Goal: Information Seeking & Learning: Compare options

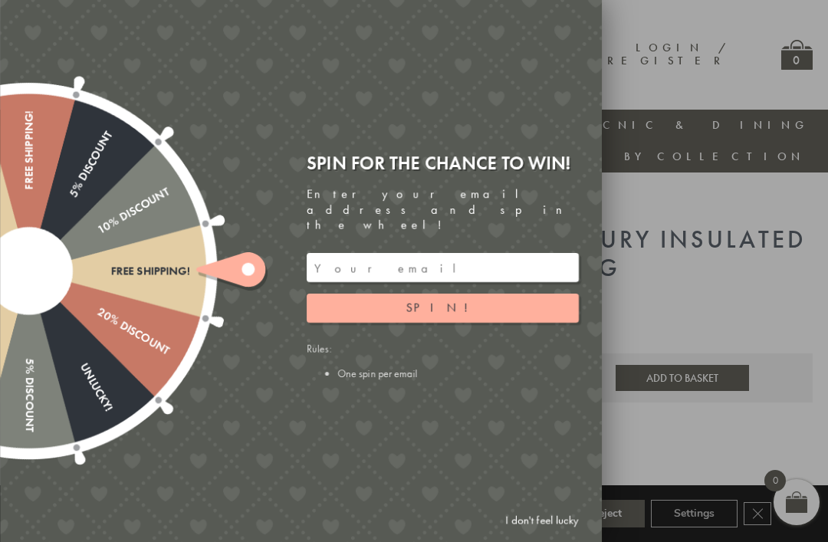
click at [446, 300] on span "Spin!" at bounding box center [442, 308] width 73 height 16
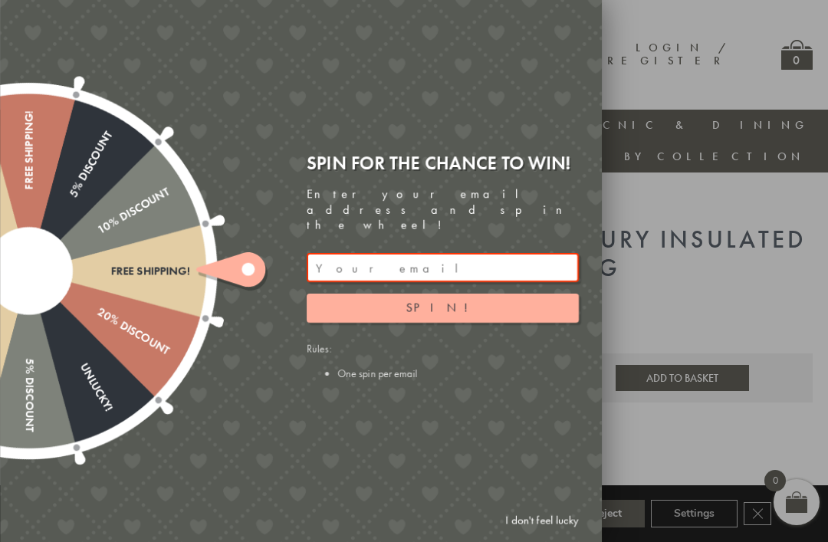
click at [542, 516] on link "I don't feel lucky" at bounding box center [541, 520] width 89 height 28
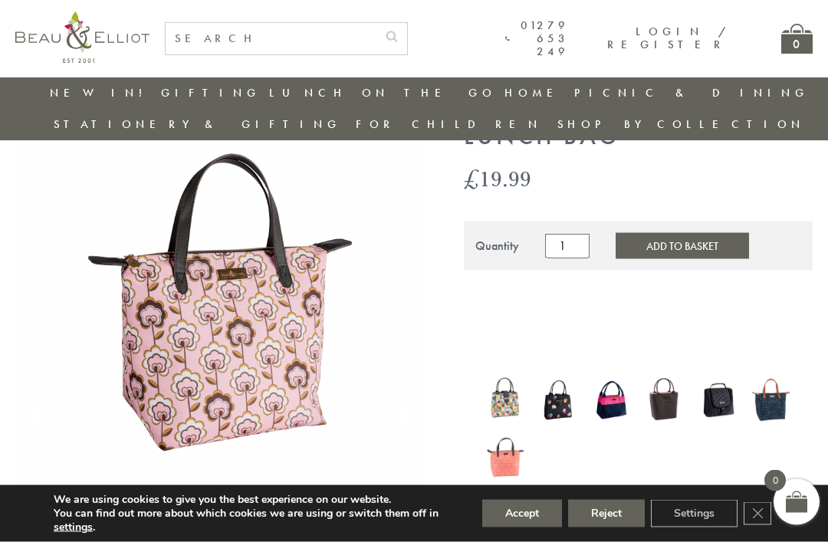
scroll to position [103, 0]
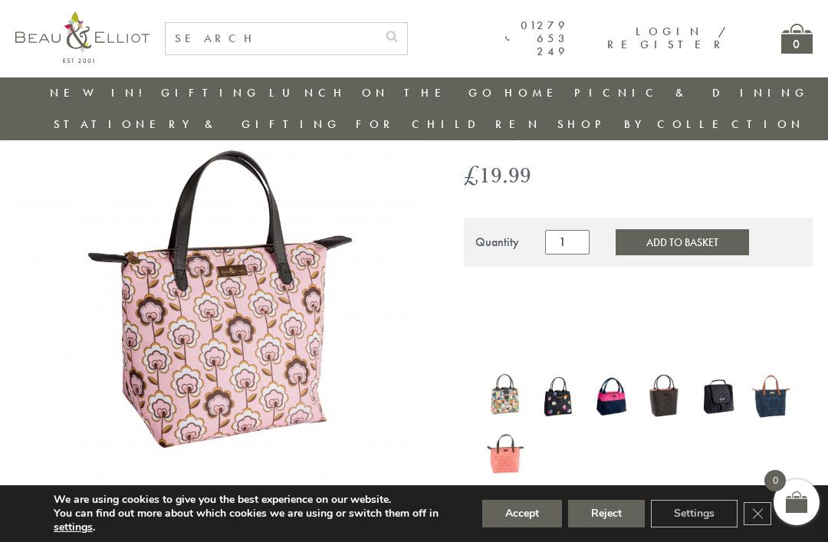
click at [507, 372] on img at bounding box center [506, 396] width 38 height 49
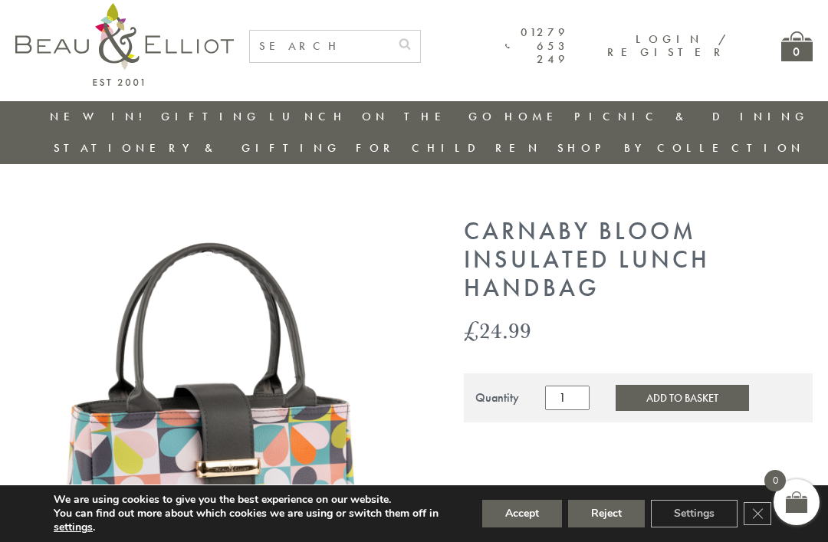
scroll to position [38, 0]
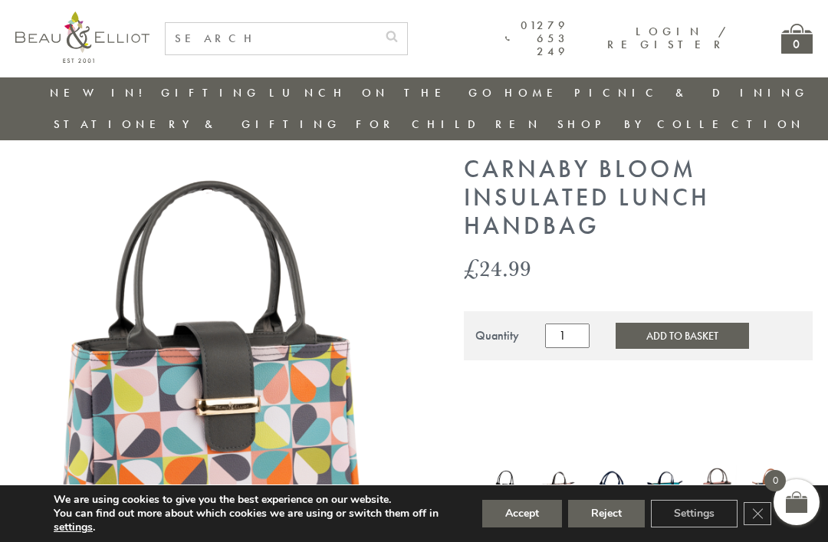
click at [513, 468] on img at bounding box center [506, 490] width 38 height 44
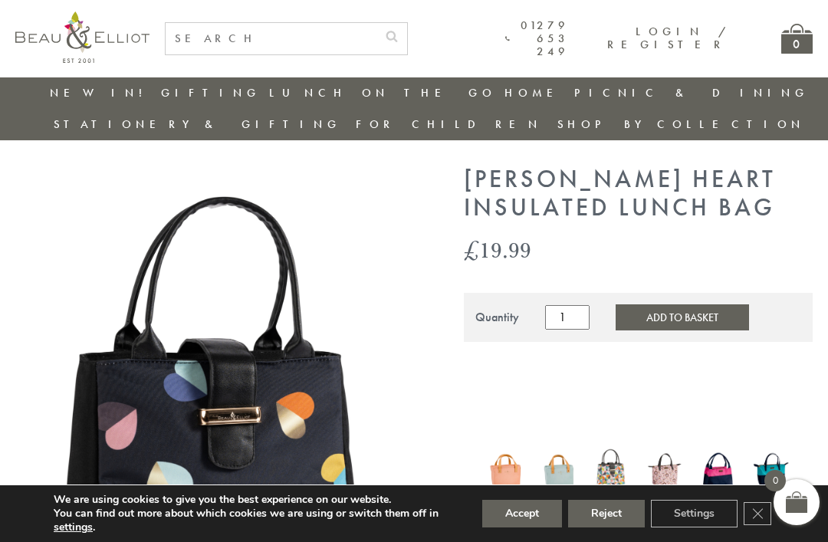
scroll to position [30, 0]
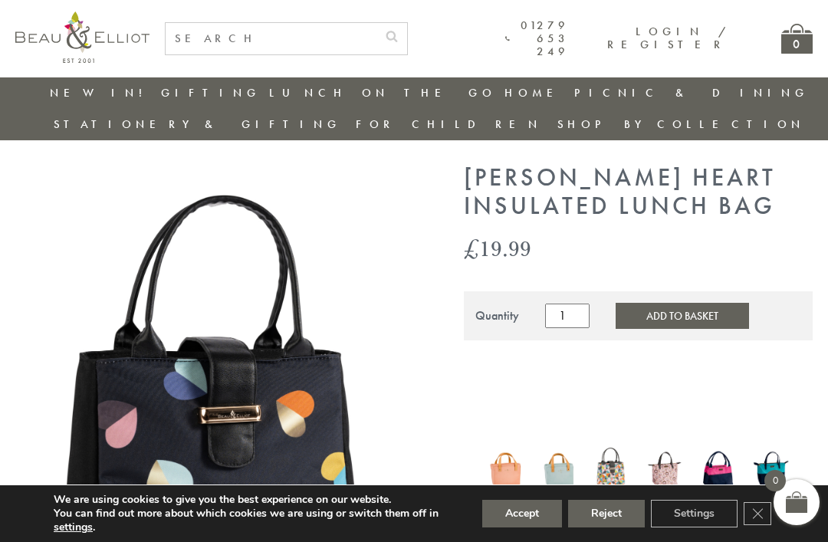
click at [751, 514] on icon "Close GDPR Cookie Banner" at bounding box center [758, 512] width 28 height 23
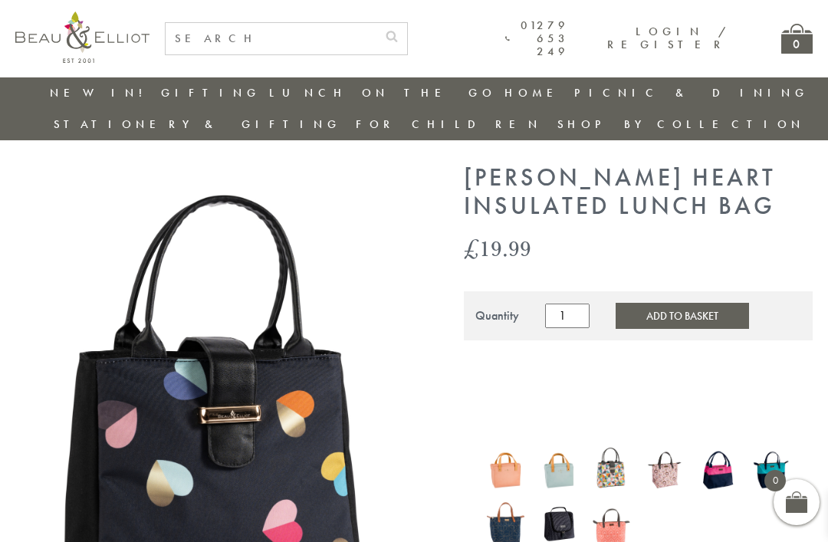
click at [719, 447] on img at bounding box center [718, 469] width 38 height 49
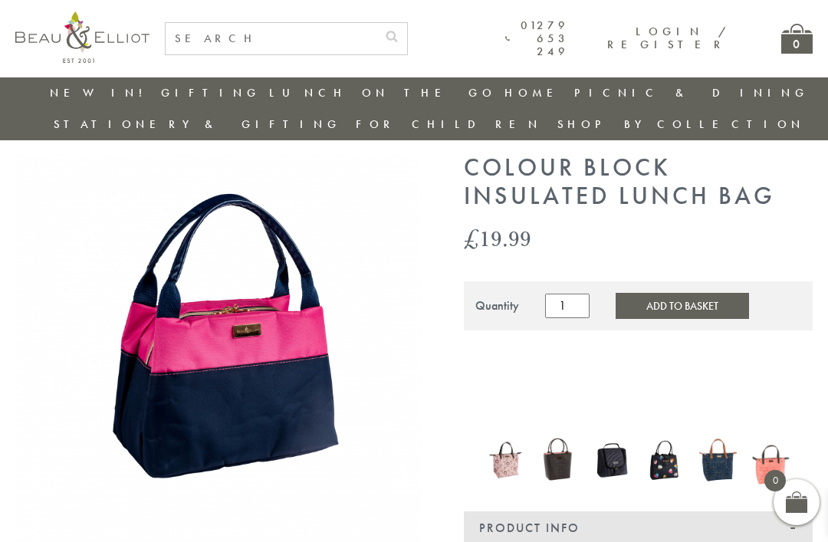
scroll to position [42, 0]
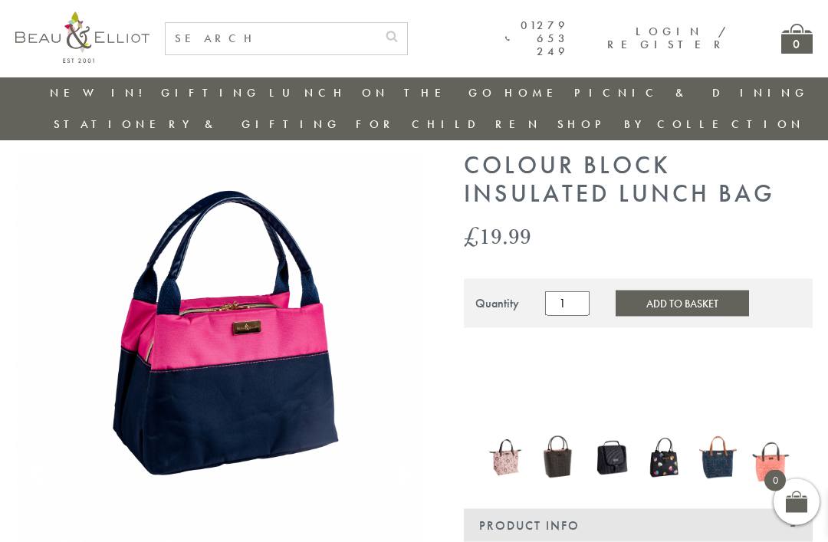
click at [723, 432] on img at bounding box center [718, 457] width 38 height 51
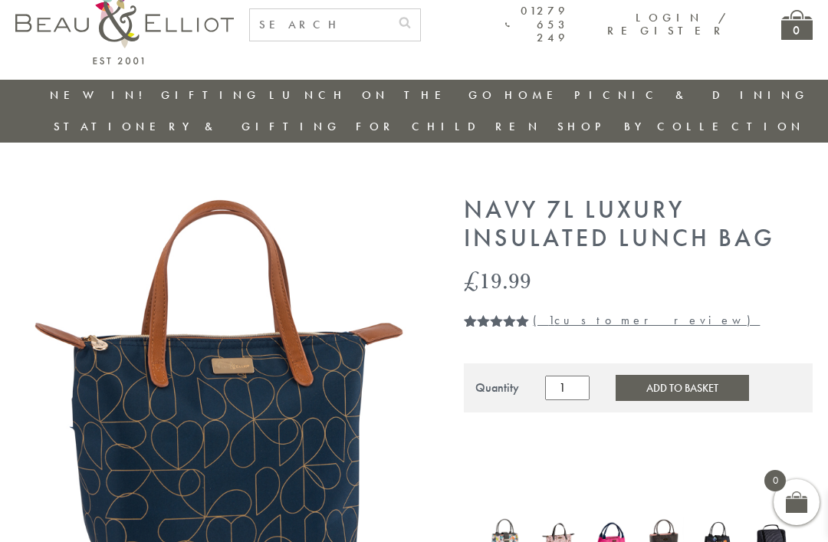
scroll to position [44, 0]
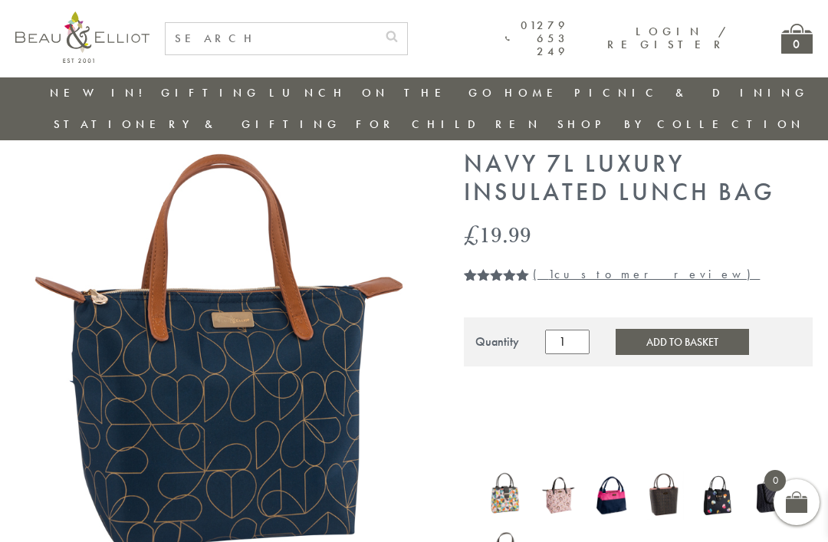
click at [503, 524] on img at bounding box center [506, 547] width 38 height 49
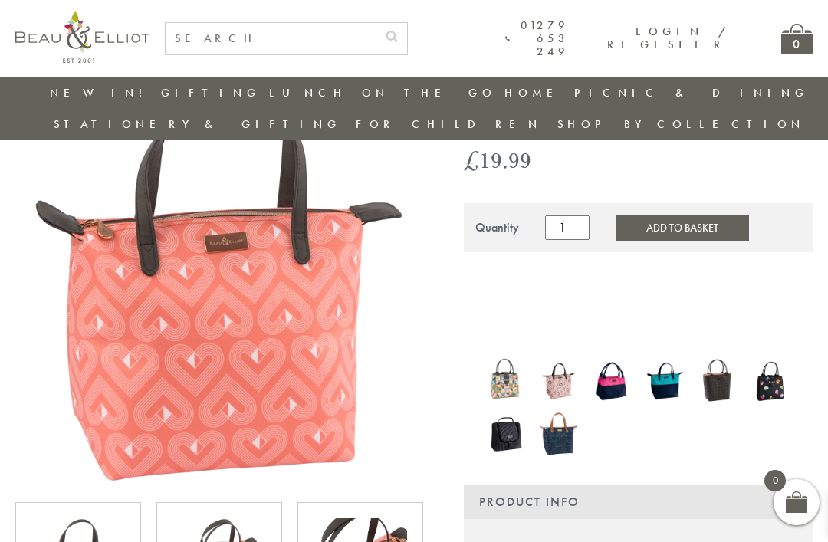
scroll to position [113, 0]
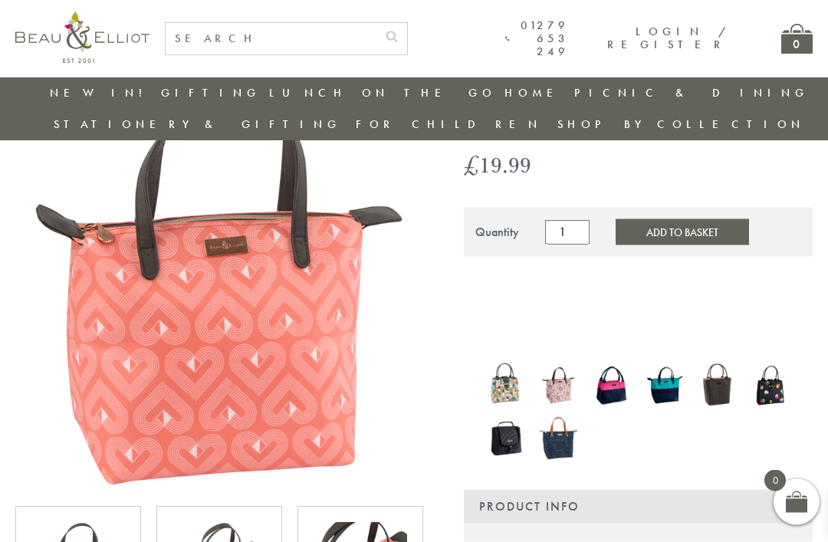
click at [725, 361] on img at bounding box center [718, 385] width 38 height 49
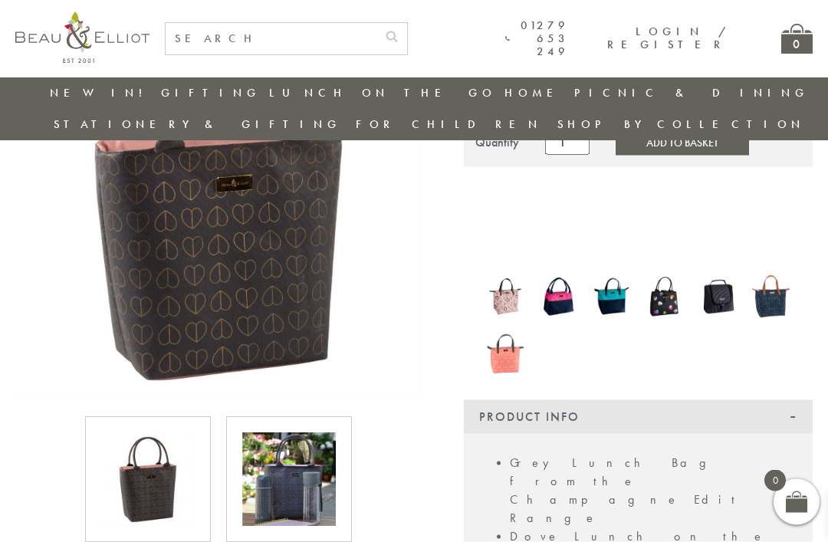
scroll to position [204, 0]
click at [284, 461] on img at bounding box center [289, 479] width 94 height 94
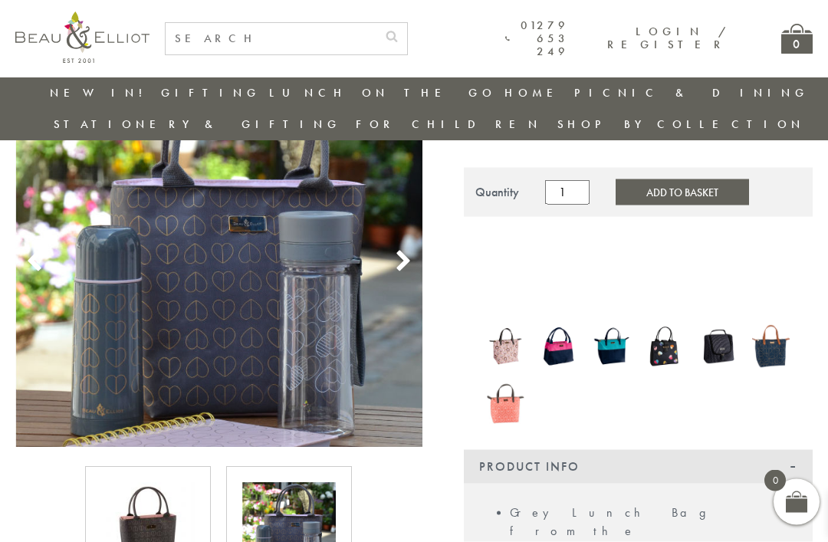
scroll to position [156, 0]
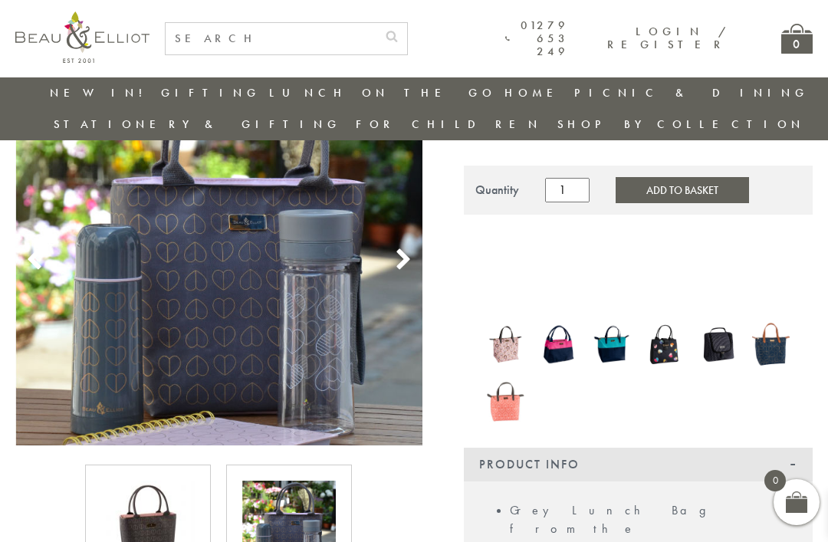
click at [403, 248] on use at bounding box center [402, 258] width 13 height 21
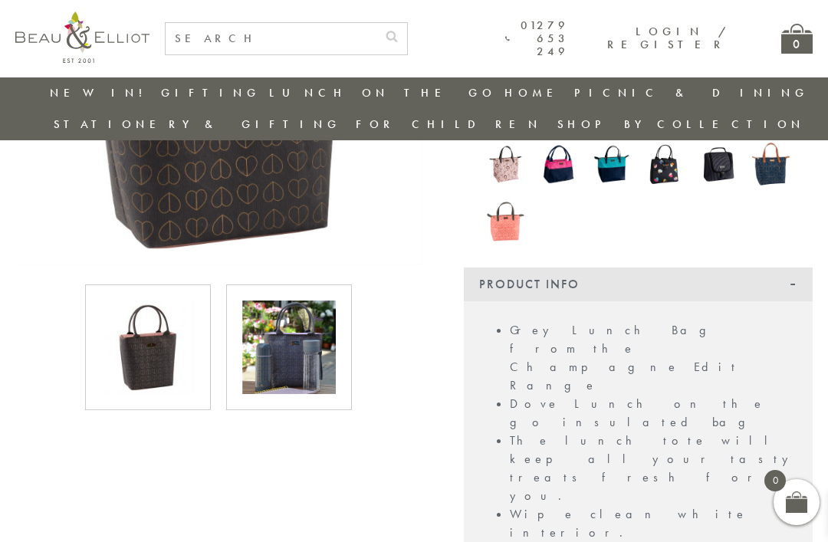
scroll to position [338, 0]
